Goal: Navigation & Orientation: Go to known website

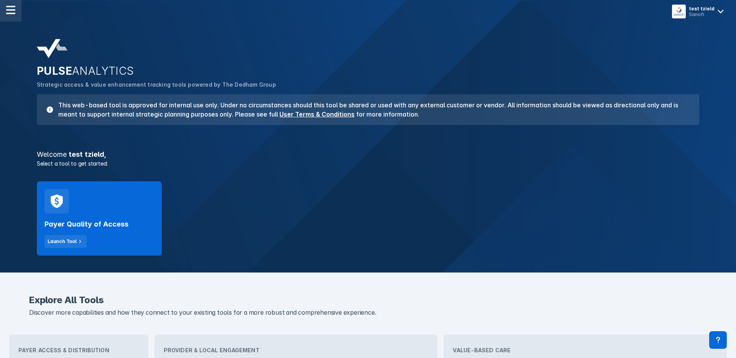
click at [6, 19] on div at bounding box center [10, 10] width 21 height 21
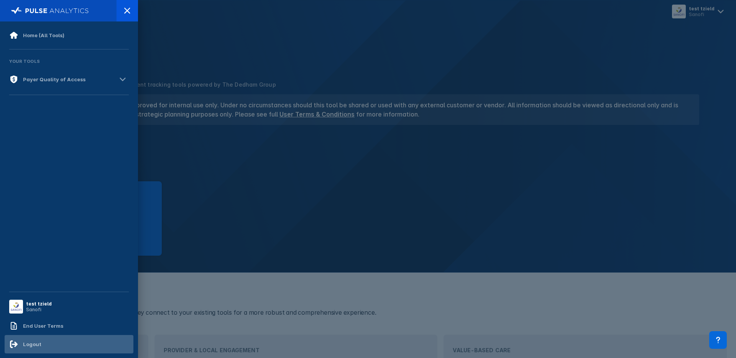
click at [39, 349] on div "Logout" at bounding box center [69, 344] width 129 height 18
